Goal: Information Seeking & Learning: Learn about a topic

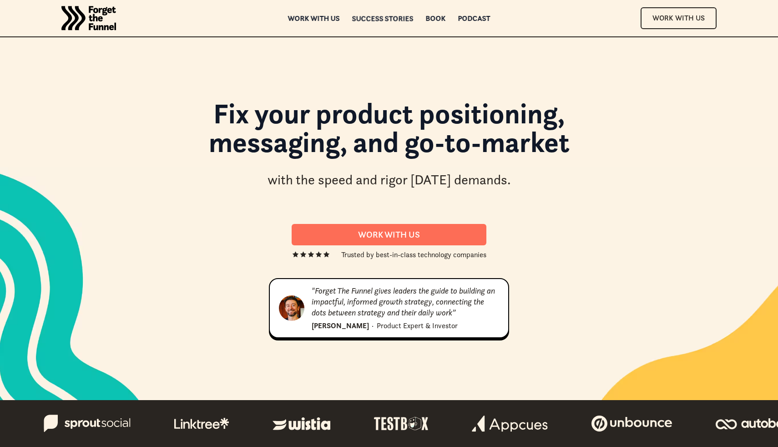
click at [408, 16] on div "Success Stories" at bounding box center [382, 18] width 61 height 6
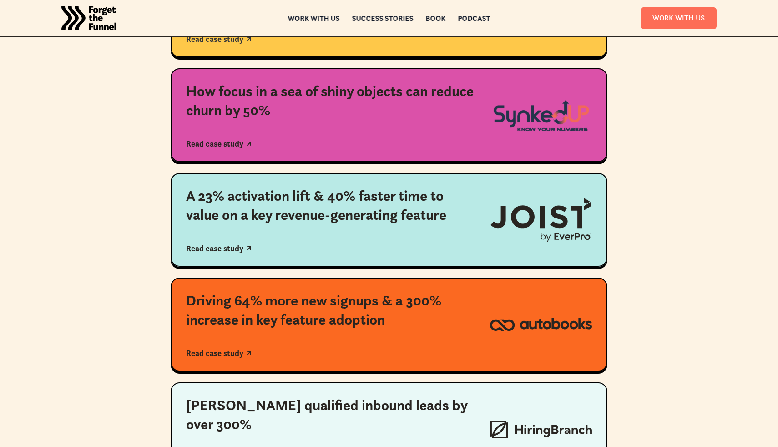
scroll to position [269, 0]
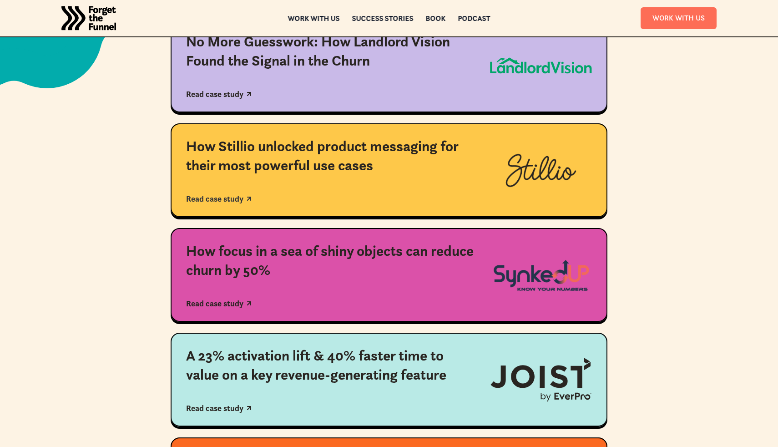
click at [347, 158] on div "How Stillio unlocked product messaging for their most powerful use cases" at bounding box center [330, 156] width 289 height 38
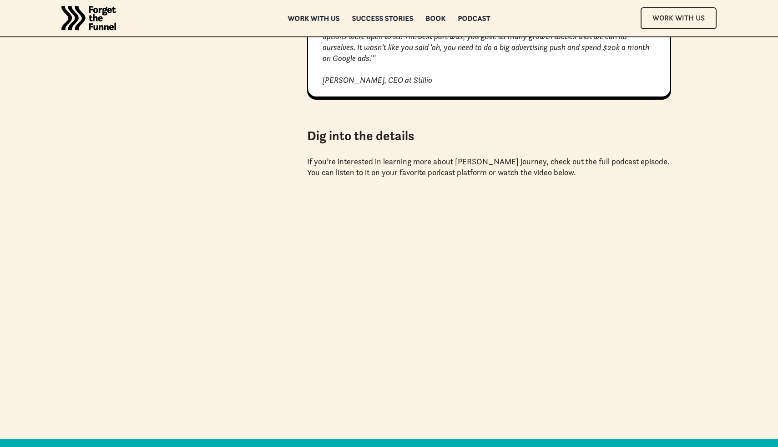
scroll to position [2856, 0]
